Goal: Answer question/provide support: Share knowledge or assist other users

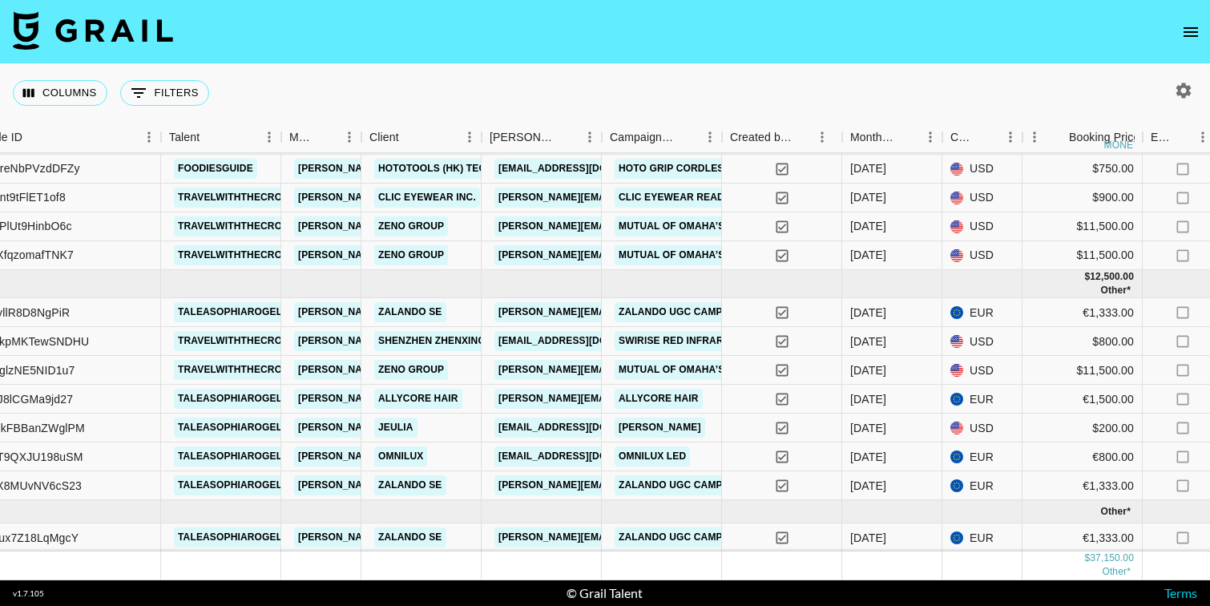
scroll to position [0, 171]
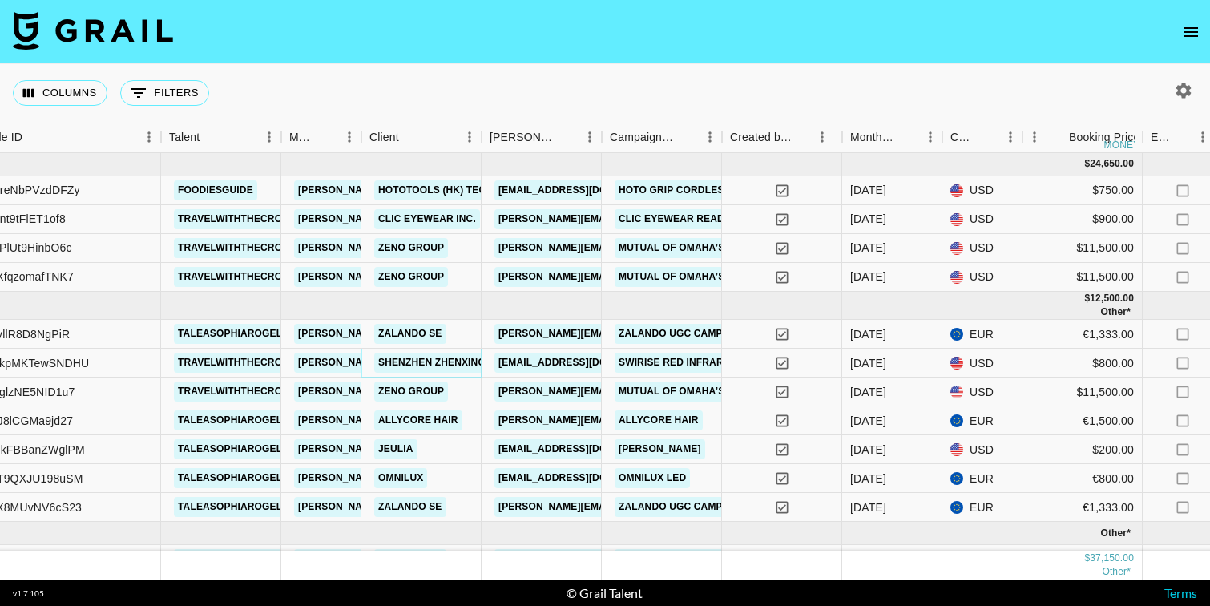
click at [449, 360] on link "Shenzhen Zhenxing Ruitong Technology Co., Ltd." at bounding box center [515, 363] width 282 height 20
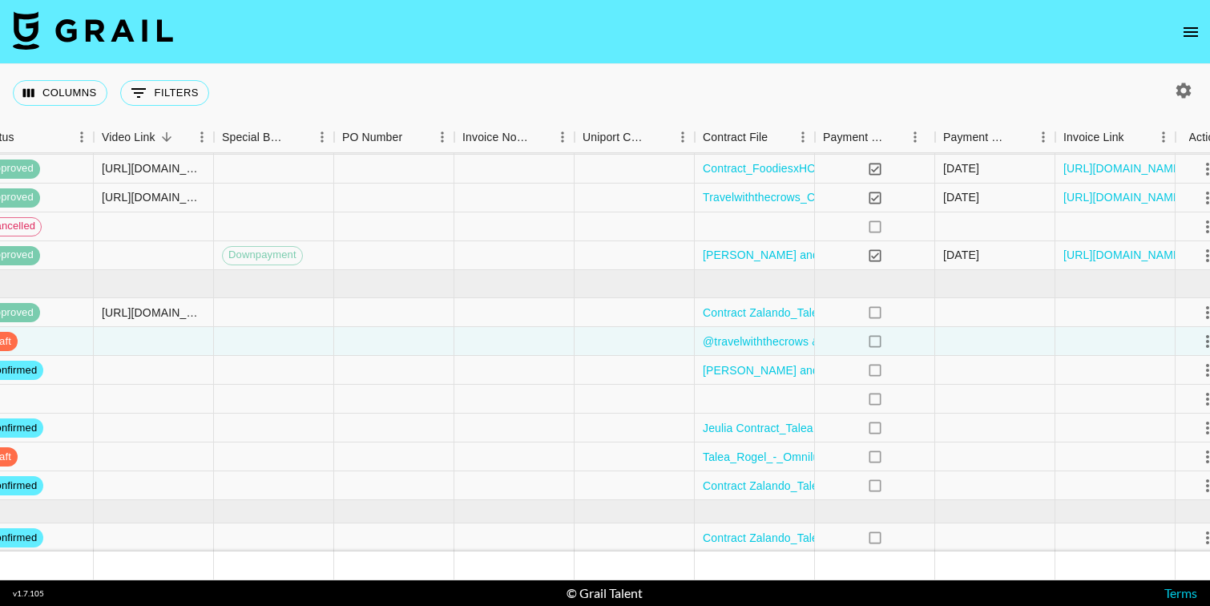
scroll to position [22, 1570]
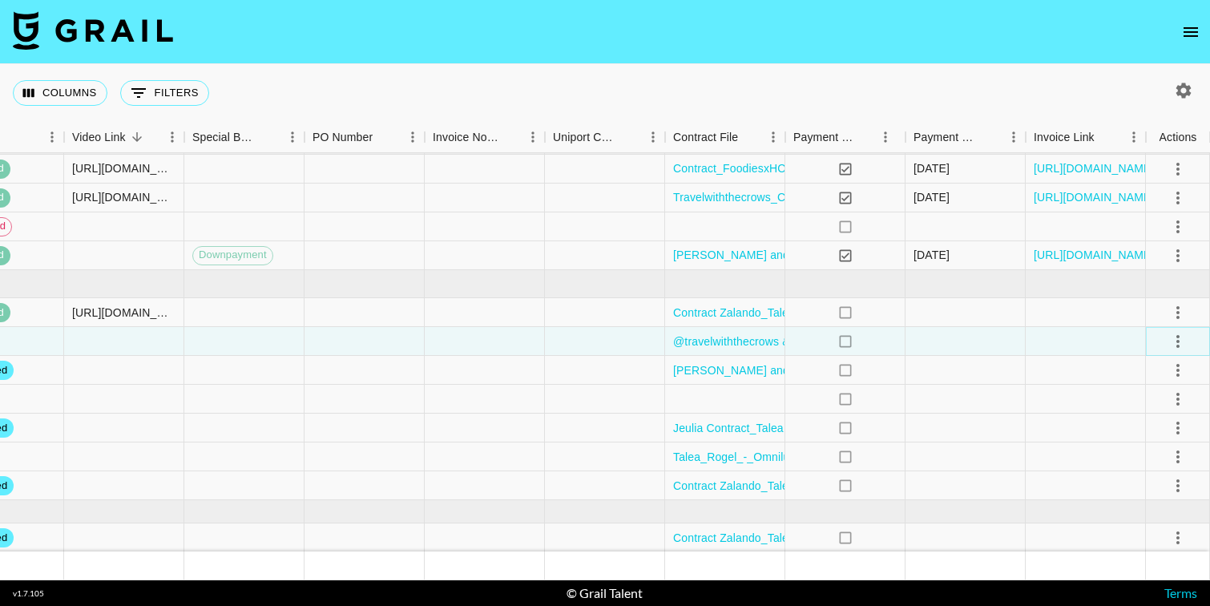
click at [1181, 341] on icon "select merge strategy" at bounding box center [1177, 341] width 19 height 19
click at [1142, 489] on div "Approve" at bounding box center [1142, 490] width 49 height 19
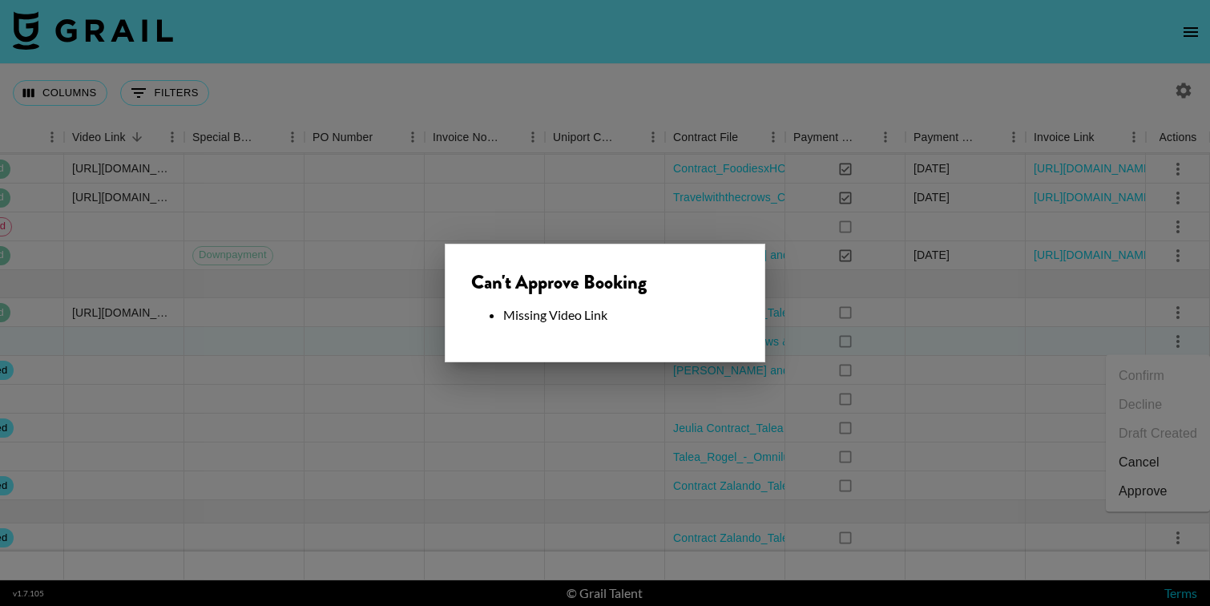
click at [892, 295] on div at bounding box center [605, 303] width 1210 height 606
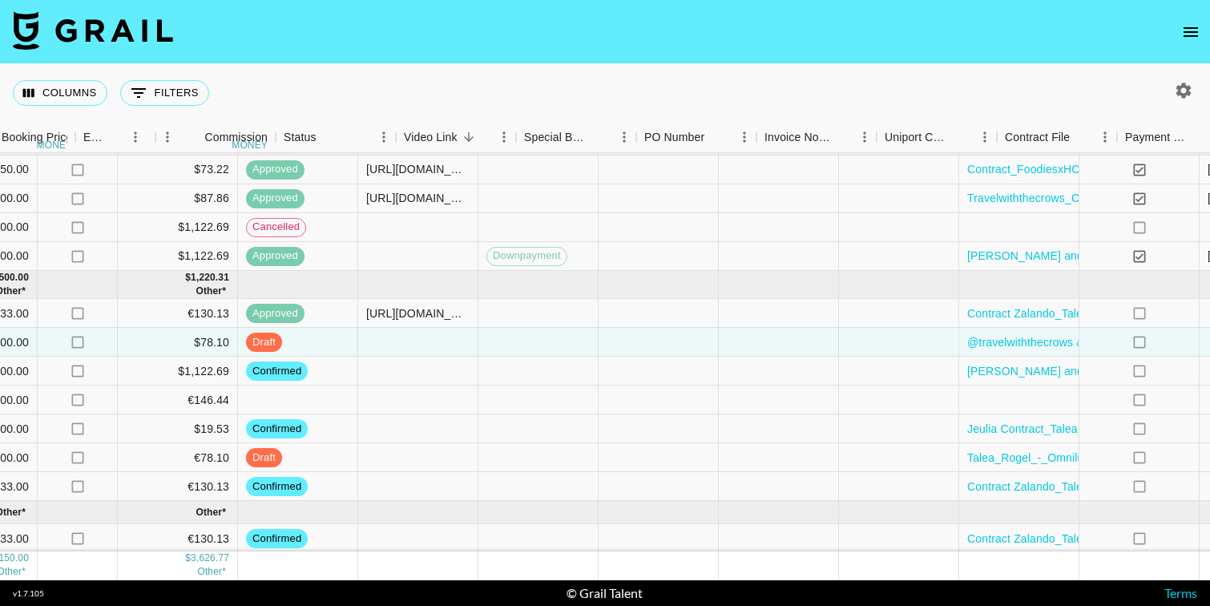
scroll to position [21, 1304]
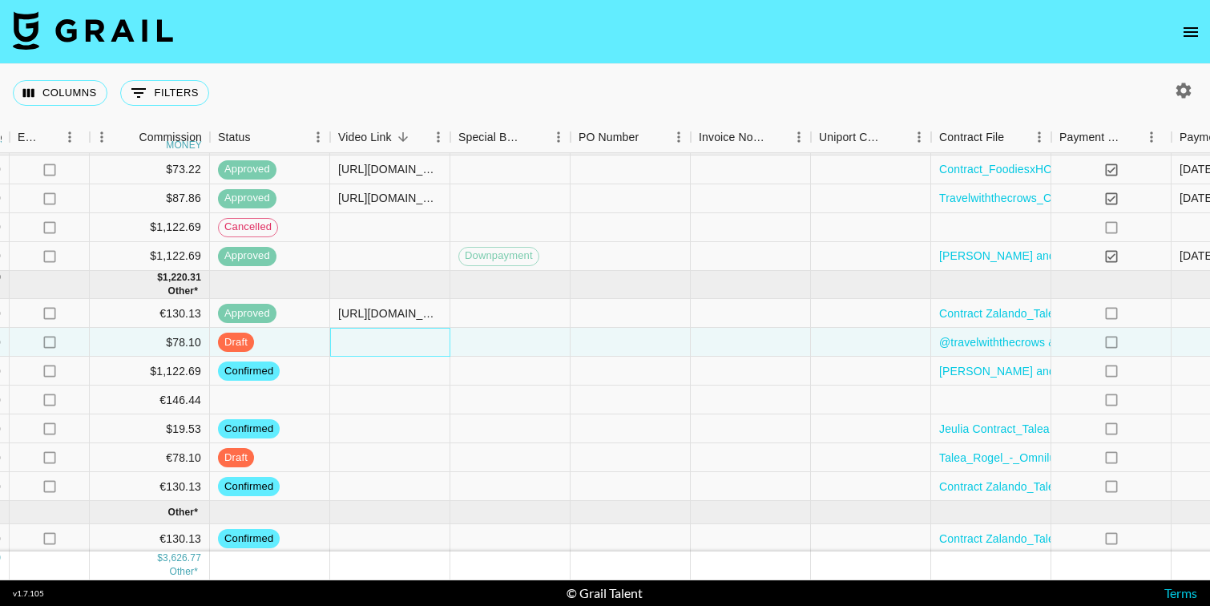
click at [379, 339] on div at bounding box center [390, 342] width 120 height 29
click at [373, 341] on div at bounding box center [390, 342] width 120 height 29
type input "[URL][DOMAIN_NAME]"
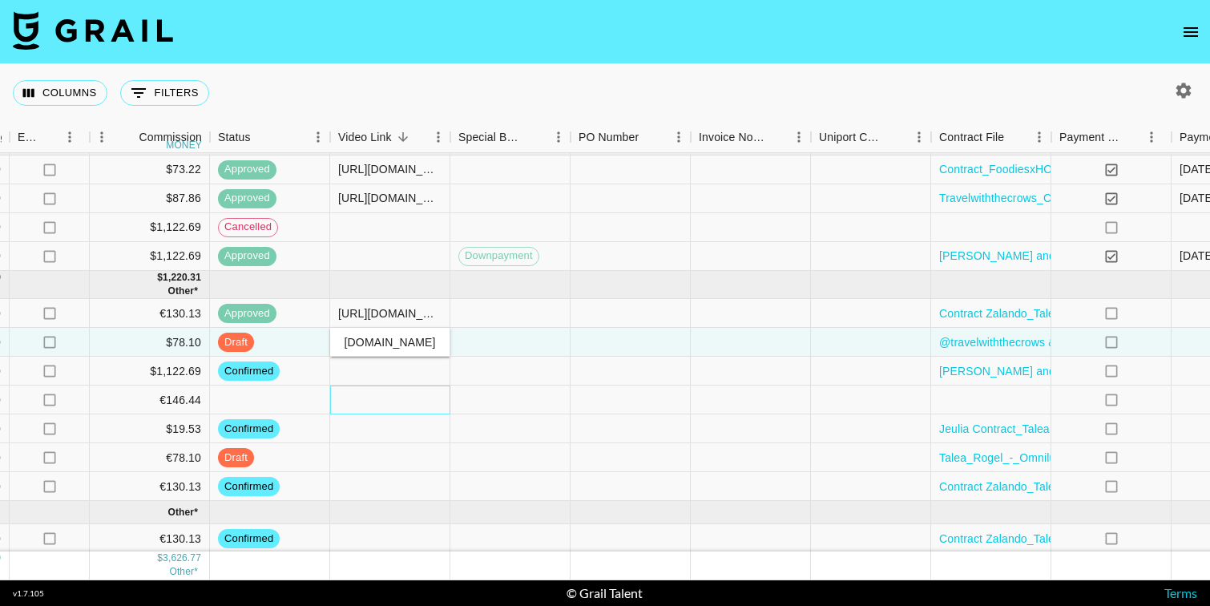
scroll to position [0, 0]
click at [416, 405] on div at bounding box center [390, 399] width 120 height 29
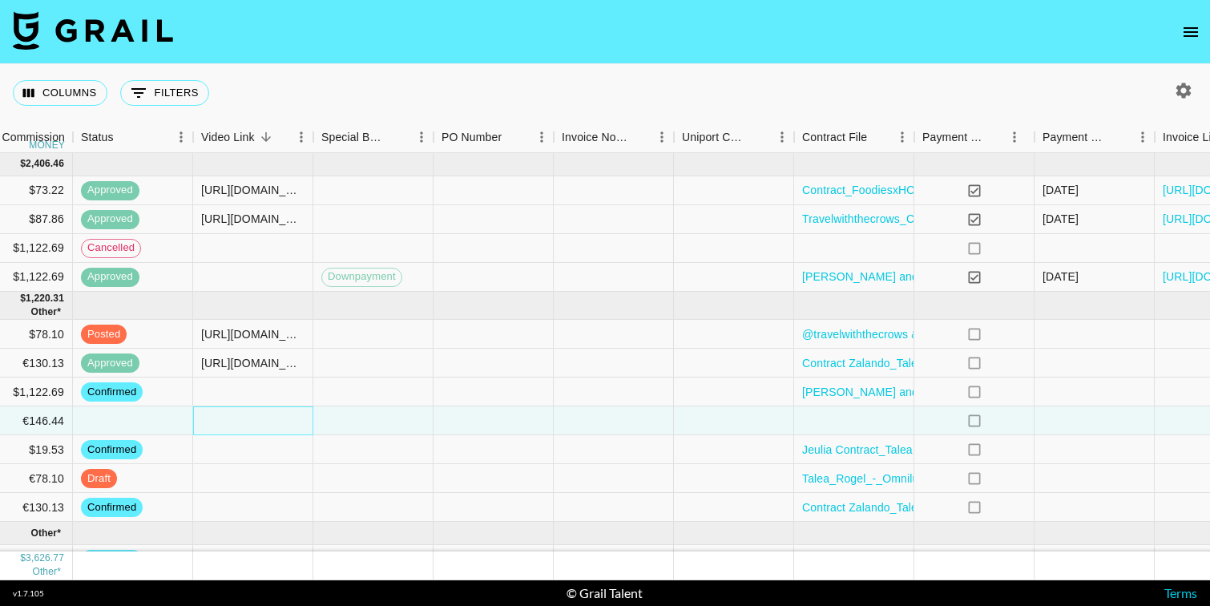
scroll to position [0, 1570]
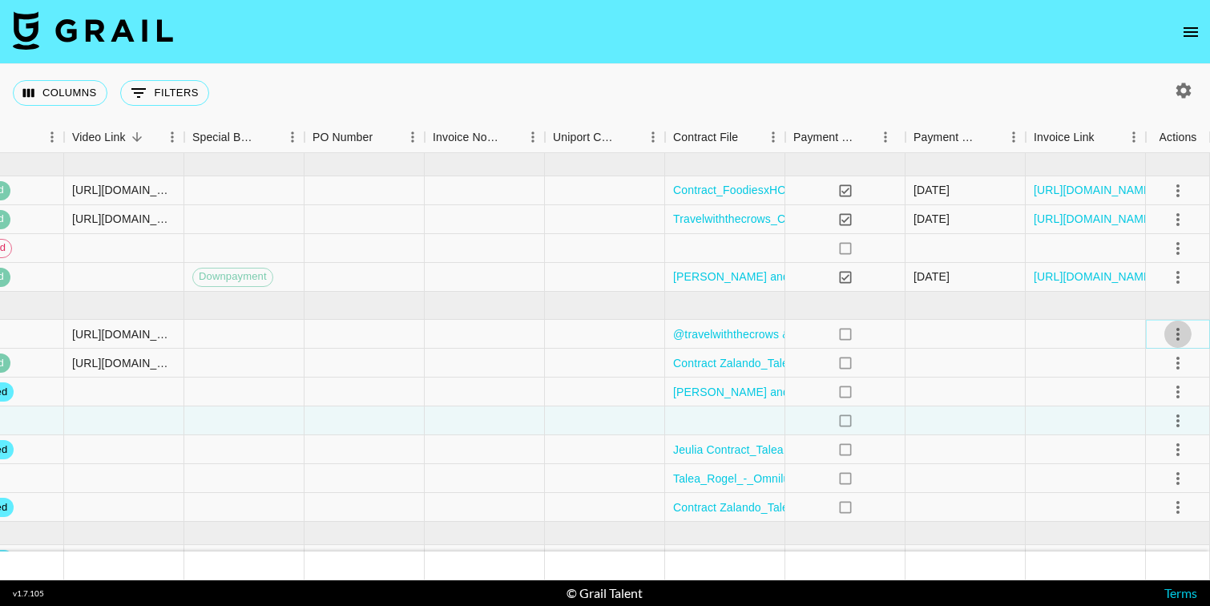
click at [1180, 335] on icon "select merge strategy" at bounding box center [1177, 333] width 19 height 19
click at [1133, 486] on div "Approve" at bounding box center [1142, 483] width 49 height 19
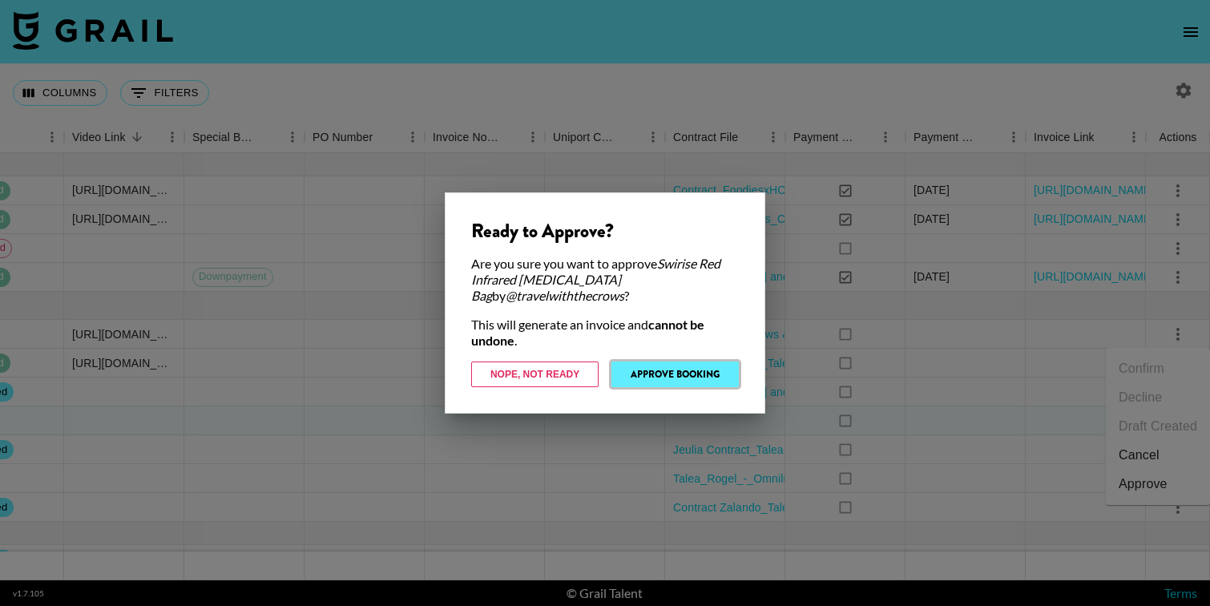
click at [707, 373] on button "Approve Booking" at bounding box center [674, 374] width 127 height 26
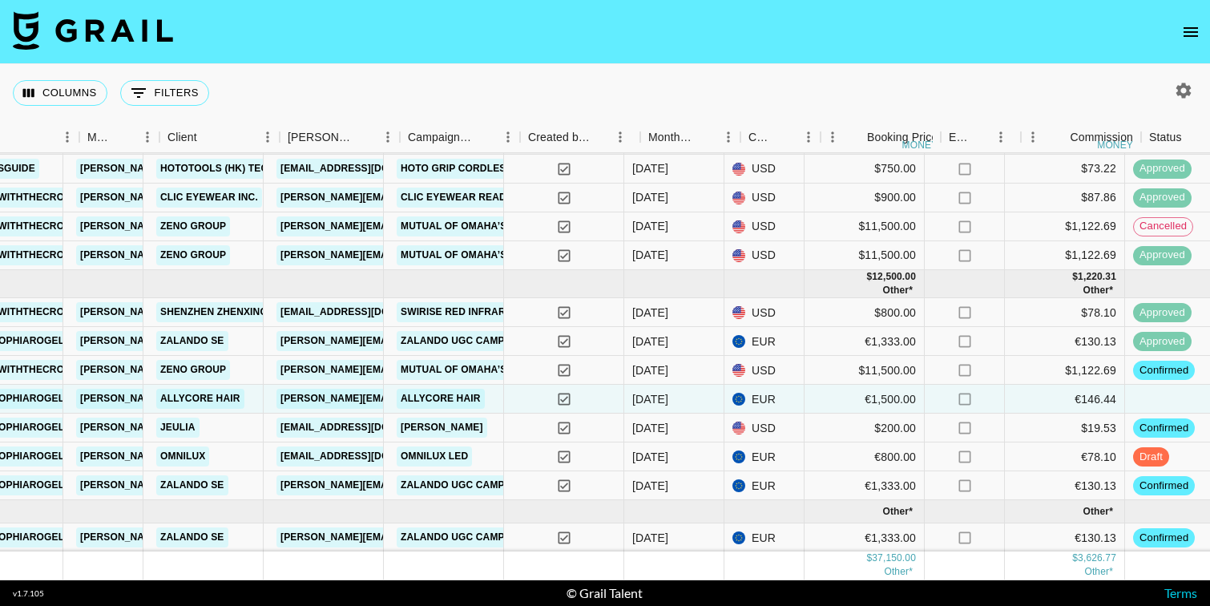
scroll to position [22, 373]
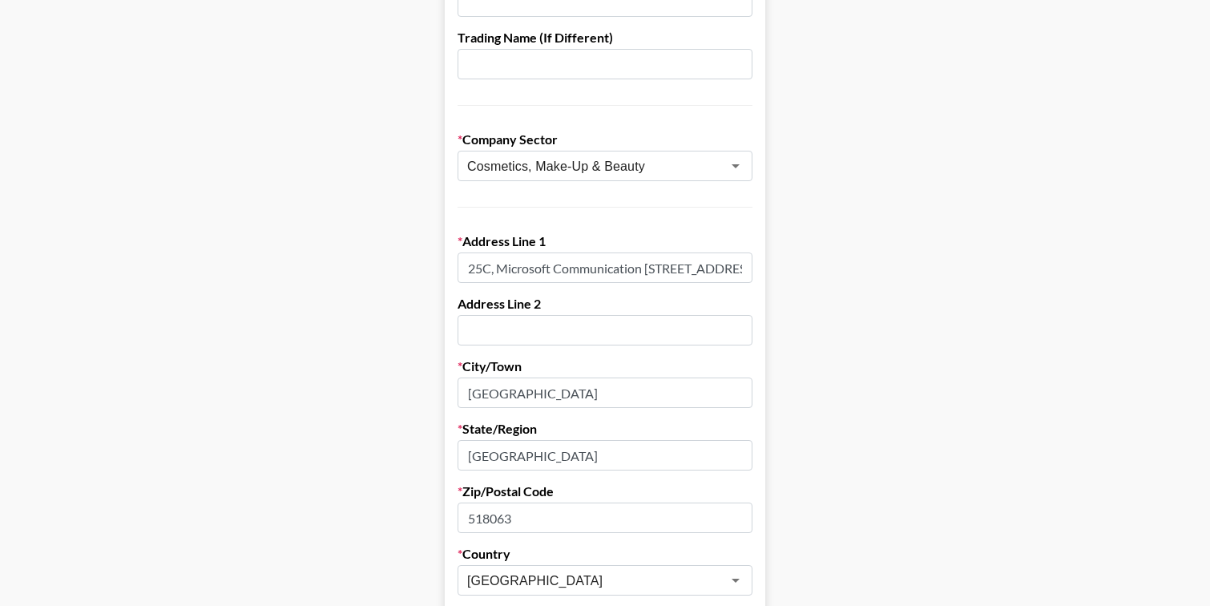
scroll to position [293, 0]
